Goal: Find specific page/section: Find specific page/section

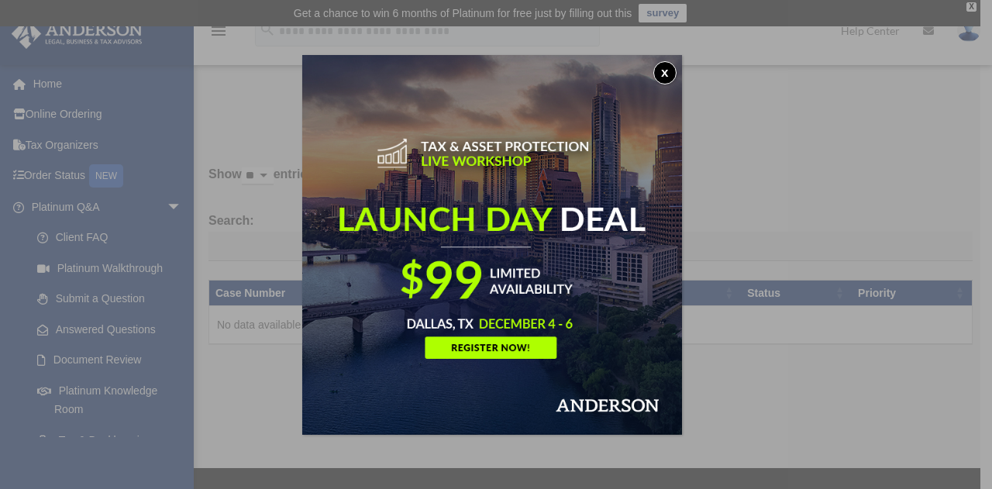
click at [670, 67] on button "x" at bounding box center [664, 72] width 23 height 23
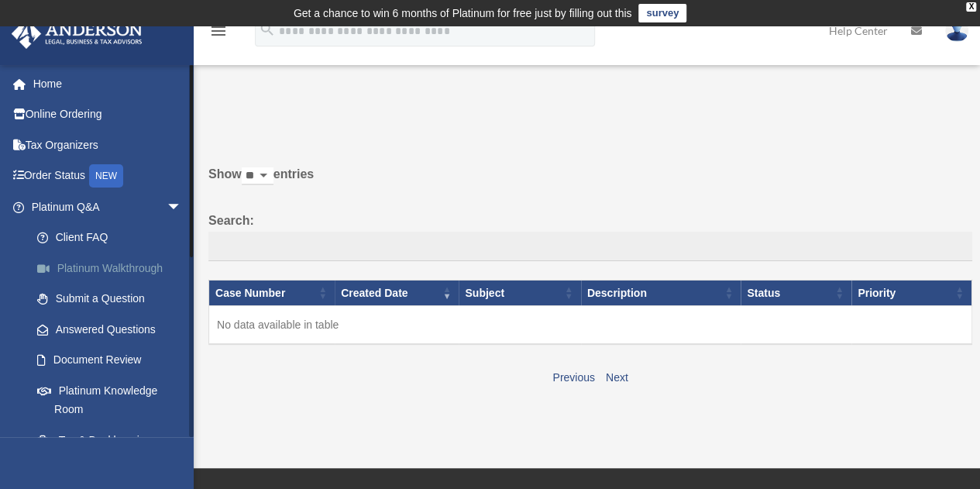
click at [135, 262] on link "Platinum Walkthrough" at bounding box center [114, 268] width 184 height 31
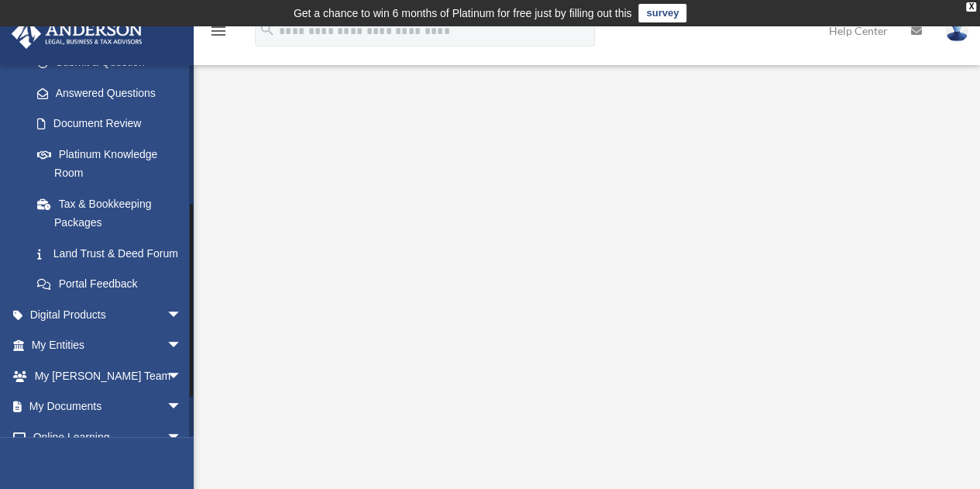
scroll to position [328, 0]
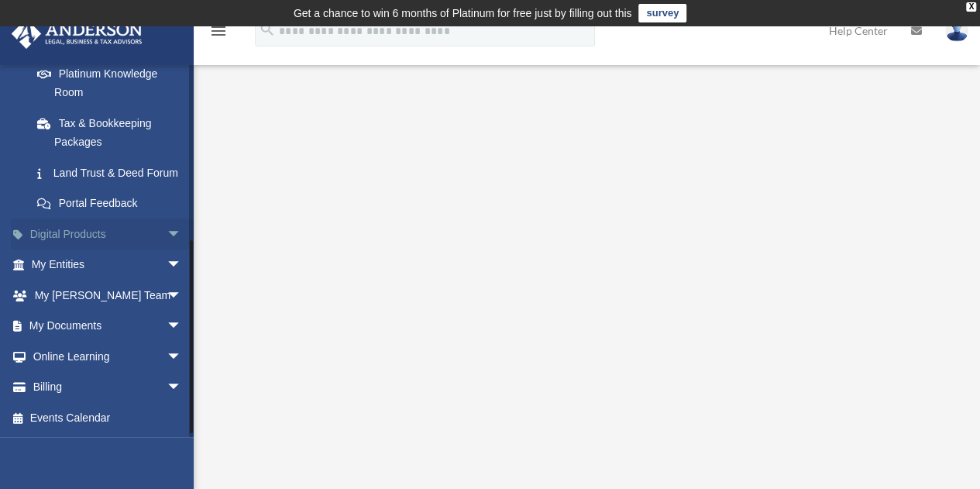
click at [127, 238] on link "Digital Products arrow_drop_down" at bounding box center [108, 234] width 195 height 31
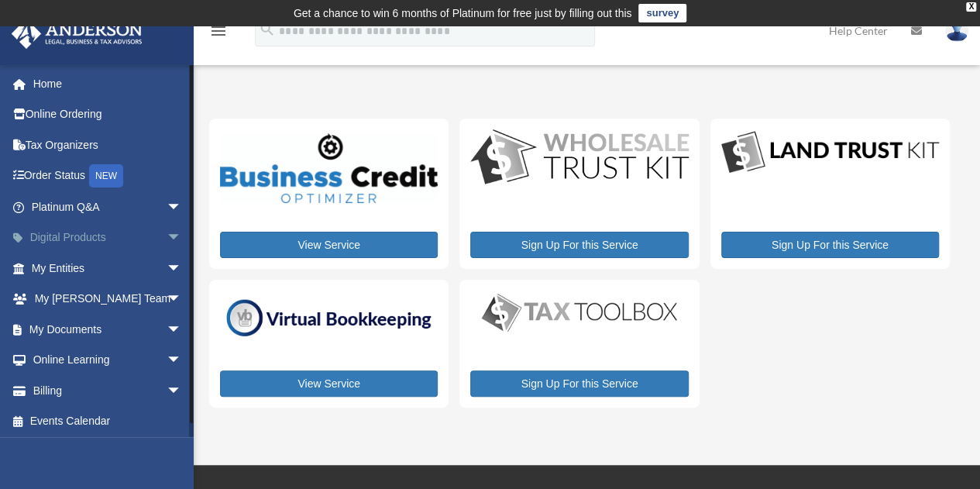
click at [135, 236] on link "Digital Products arrow_drop_down" at bounding box center [108, 237] width 195 height 31
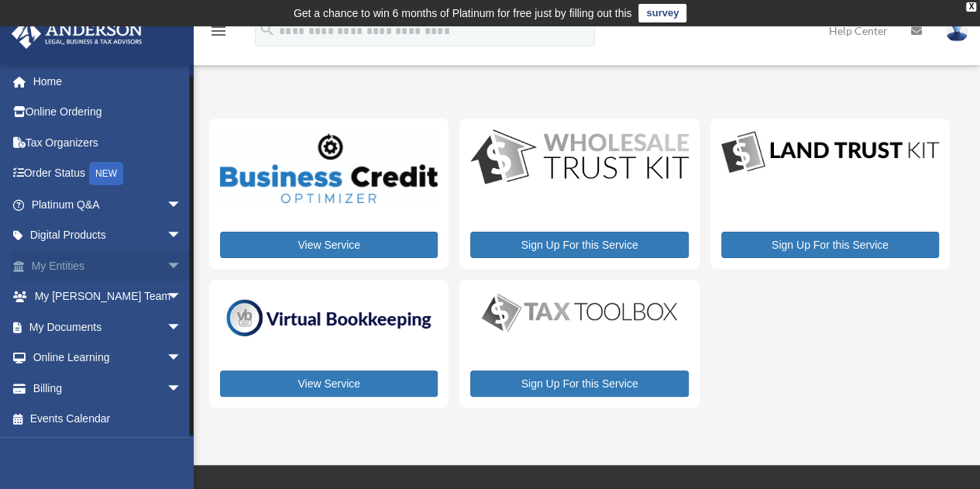
click at [149, 253] on link "My Entities arrow_drop_down" at bounding box center [108, 265] width 195 height 31
click at [167, 261] on span "arrow_drop_down" at bounding box center [182, 266] width 31 height 32
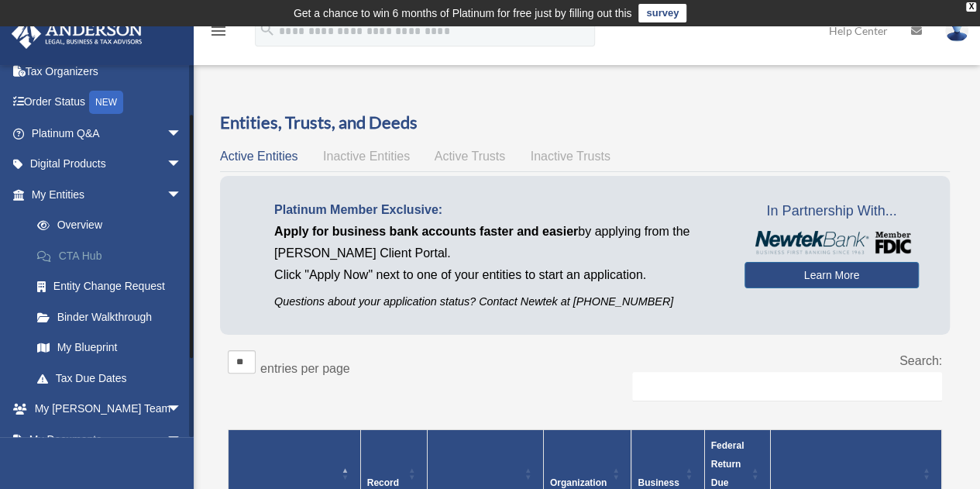
scroll to position [75, 0]
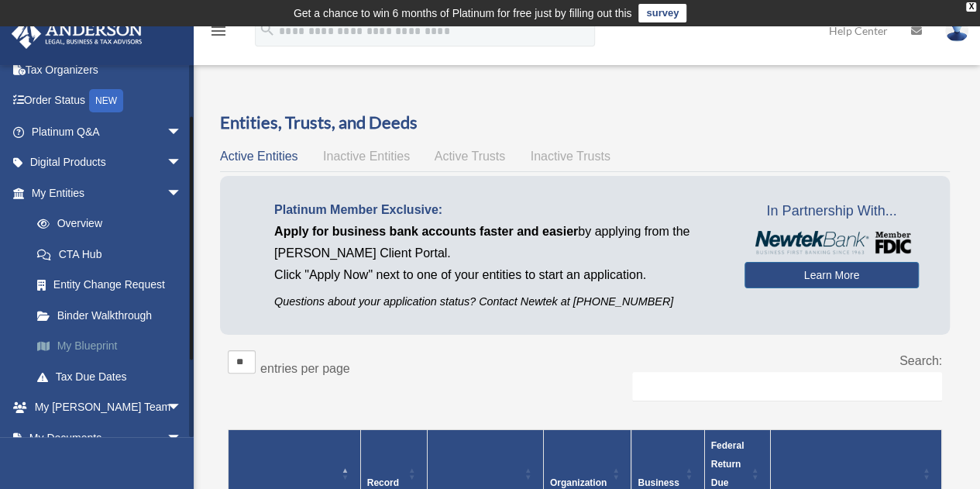
click at [108, 346] on link "My Blueprint" at bounding box center [114, 346] width 184 height 31
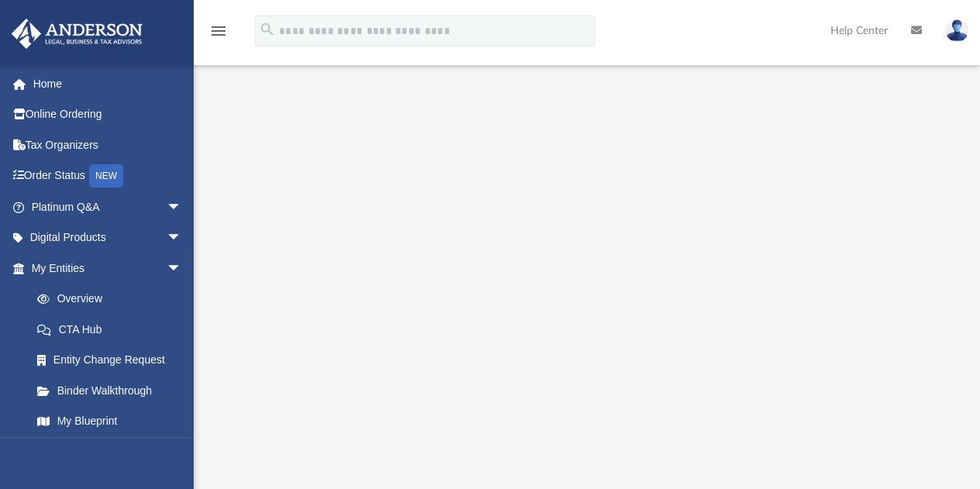
scroll to position [174, 0]
